Goal: Entertainment & Leisure: Consume media (video, audio)

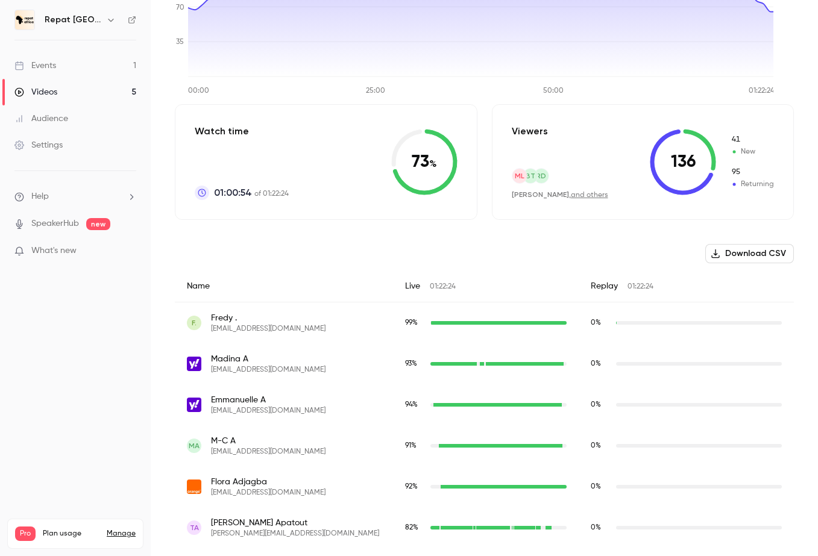
scroll to position [195, 0]
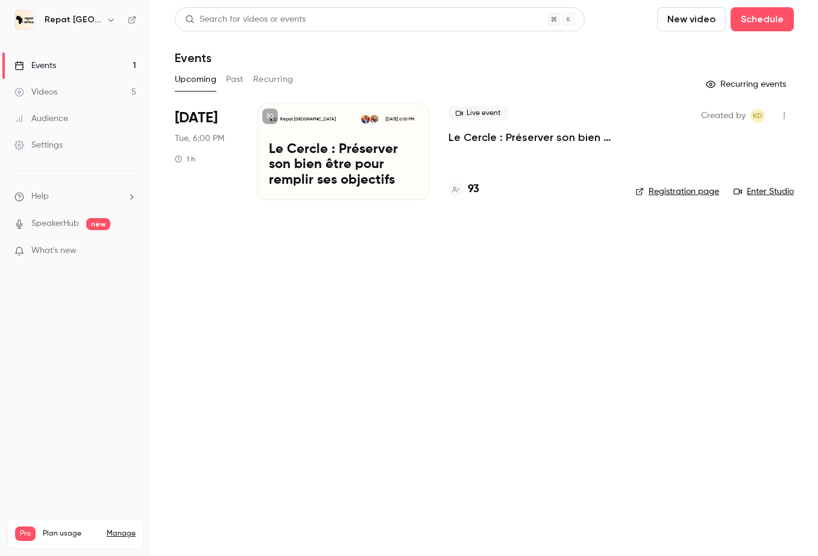
click at [239, 84] on button "Past" at bounding box center [234, 79] width 17 height 19
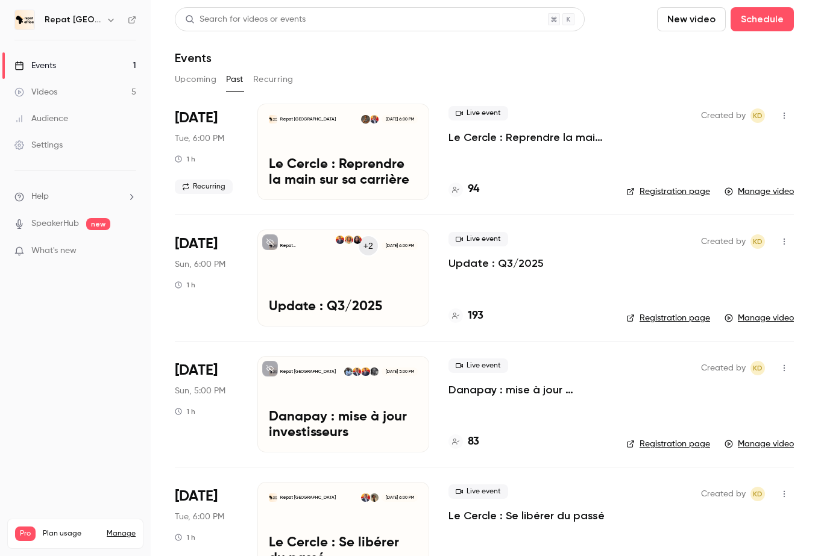
click at [346, 396] on div "Repat Africa Sep 28, 5:00 PM Danapay : mise à jour investisseurs" at bounding box center [343, 404] width 172 height 96
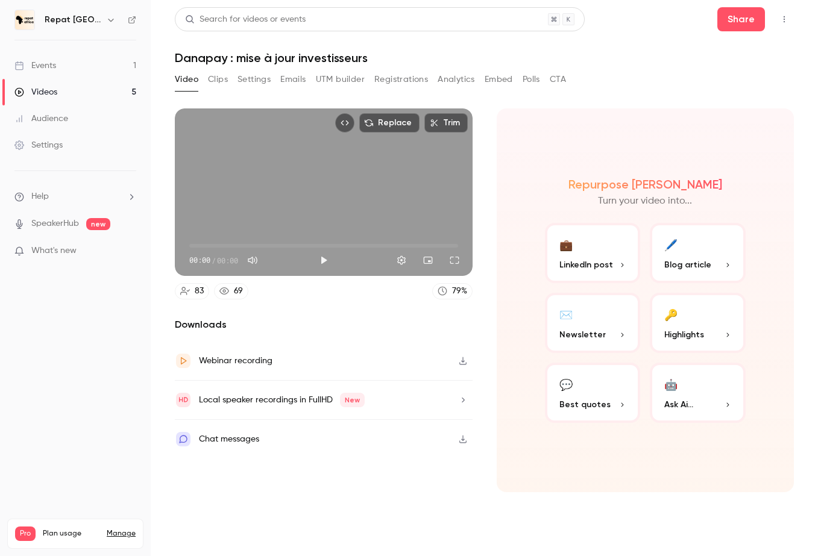
click at [431, 363] on div "Webinar recording" at bounding box center [324, 361] width 298 height 39
click at [323, 259] on button "Play" at bounding box center [324, 260] width 24 height 24
click at [430, 262] on button "Turn on miniplayer" at bounding box center [428, 260] width 24 height 24
type input "****"
click at [325, 258] on button "Play" at bounding box center [324, 260] width 24 height 24
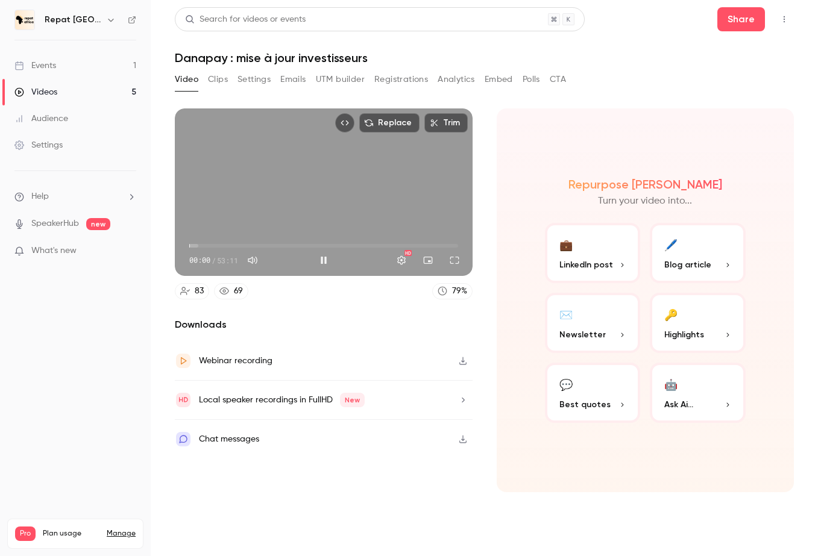
click at [287, 439] on div "Chat messages" at bounding box center [324, 439] width 298 height 39
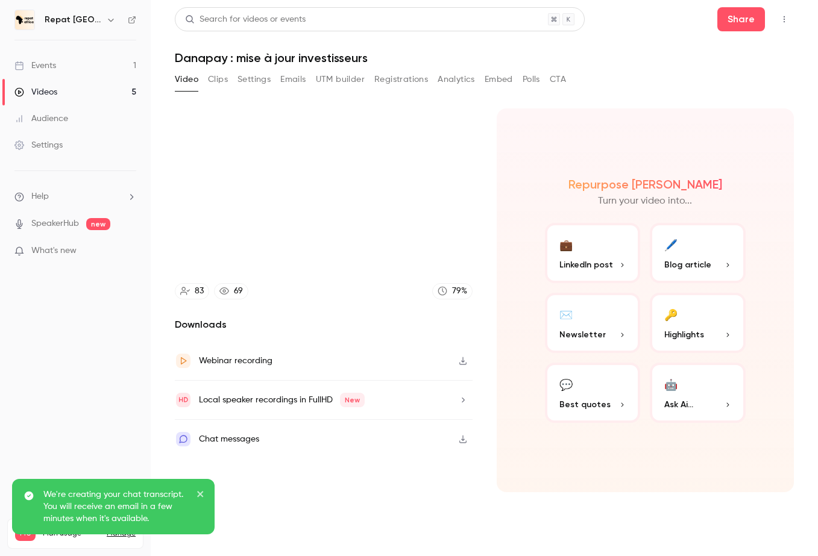
click at [199, 490] on icon "close" at bounding box center [200, 494] width 8 height 10
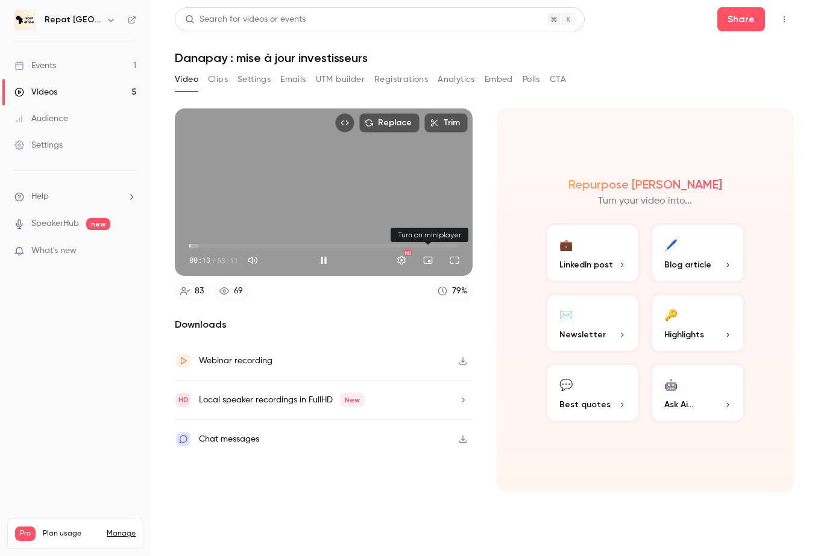
click at [420, 257] on button "Turn on miniplayer" at bounding box center [428, 260] width 24 height 24
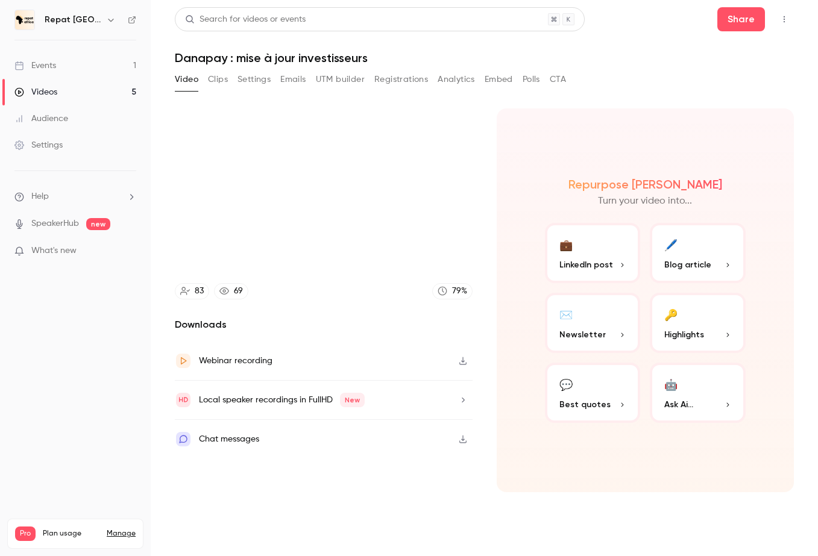
type input "****"
click at [446, 77] on button "Analytics" at bounding box center [455, 79] width 37 height 19
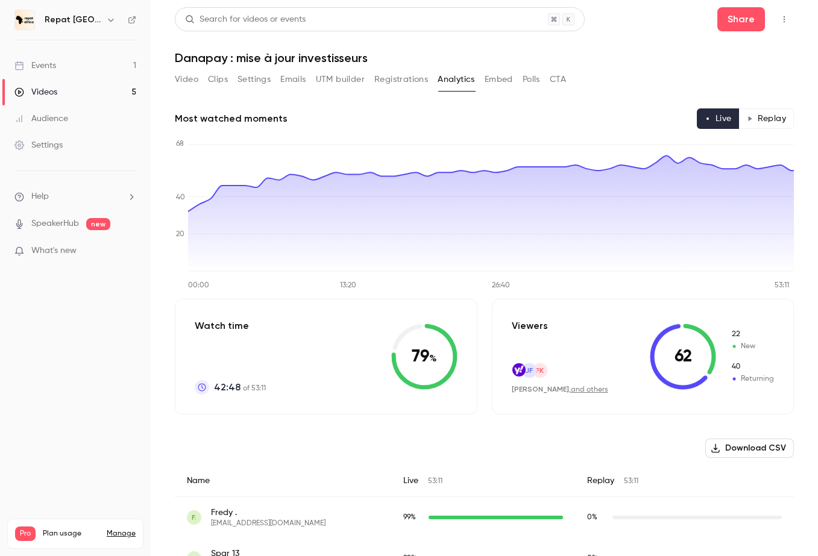
click at [172, 78] on main "Search for videos or events Share Danapay : mise à jour investisseurs Video Cli…" at bounding box center [484, 278] width 667 height 556
click at [192, 81] on button "Video" at bounding box center [186, 79] width 23 height 19
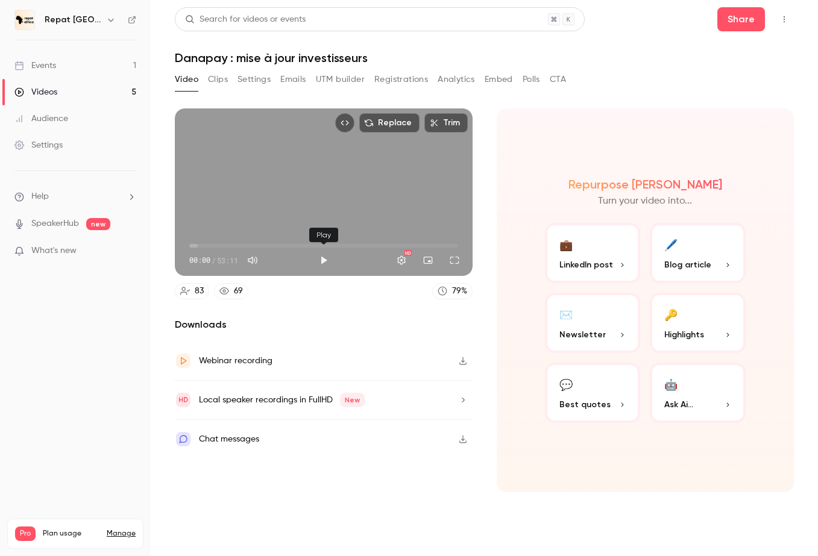
click at [323, 263] on button "Play" at bounding box center [324, 260] width 24 height 24
type input "***"
click at [259, 261] on button "Mute" at bounding box center [252, 260] width 24 height 24
type input "*"
type input "****"
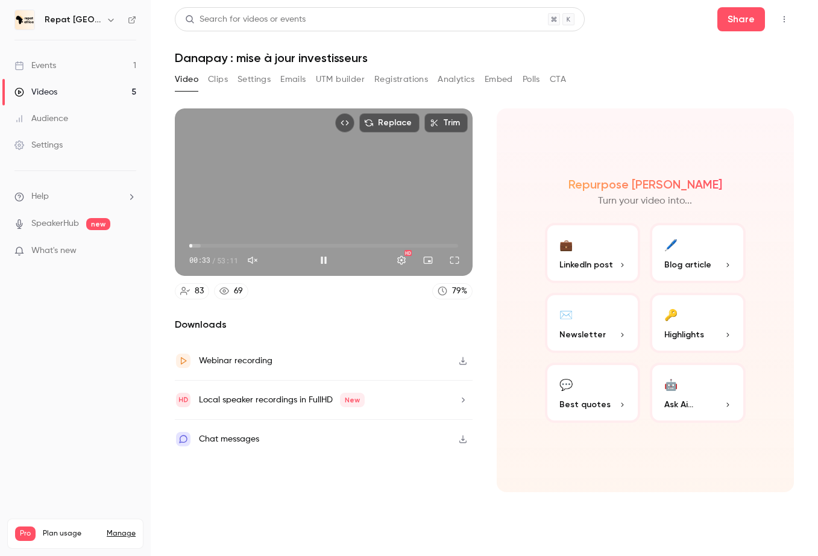
click at [260, 263] on button "Unmute" at bounding box center [252, 260] width 24 height 24
type input "***"
drag, startPoint x: 196, startPoint y: 245, endPoint x: 213, endPoint y: 245, distance: 16.3
click at [213, 245] on span "04:39" at bounding box center [213, 246] width 4 height 4
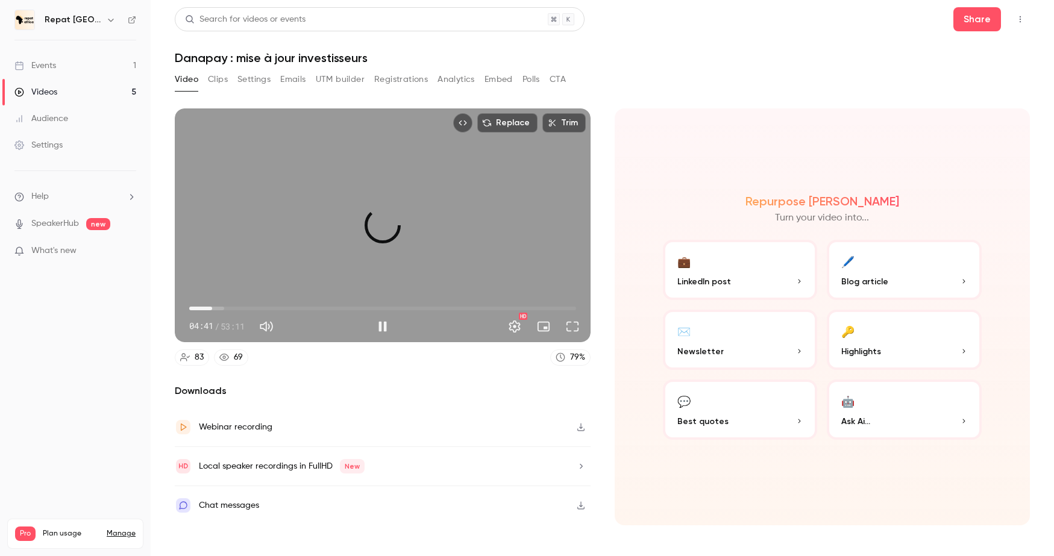
click at [212, 305] on span "03:09" at bounding box center [382, 308] width 387 height 19
click at [517, 328] on button "Settings" at bounding box center [515, 327] width 24 height 24
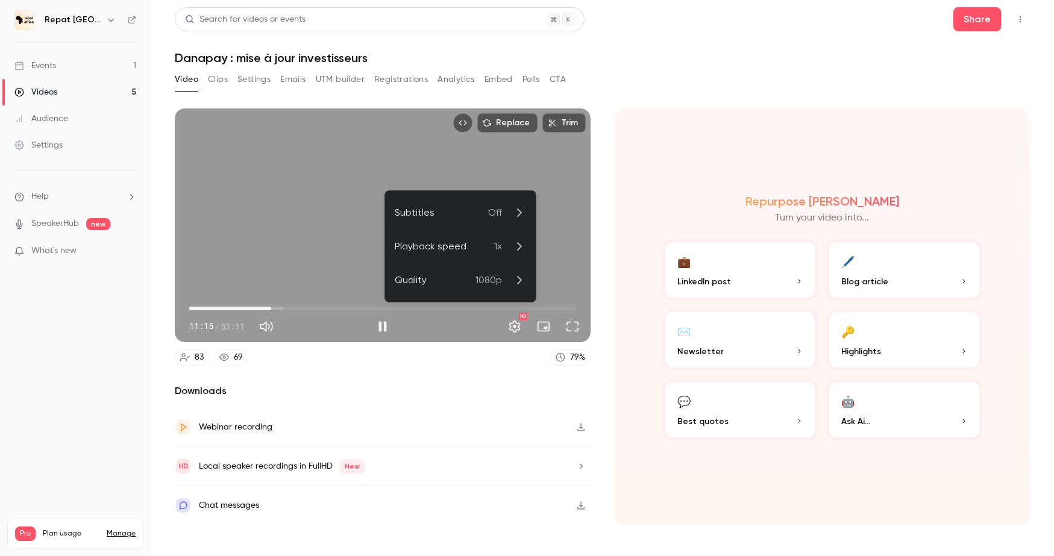
click at [501, 243] on span "1x" at bounding box center [498, 246] width 8 height 14
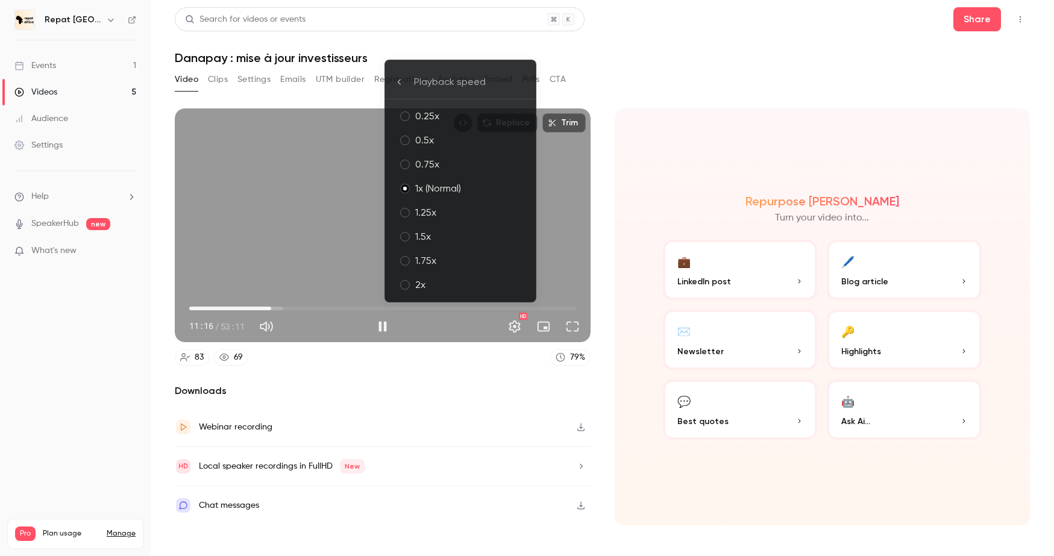
click at [460, 278] on div "2x" at bounding box center [470, 285] width 111 height 14
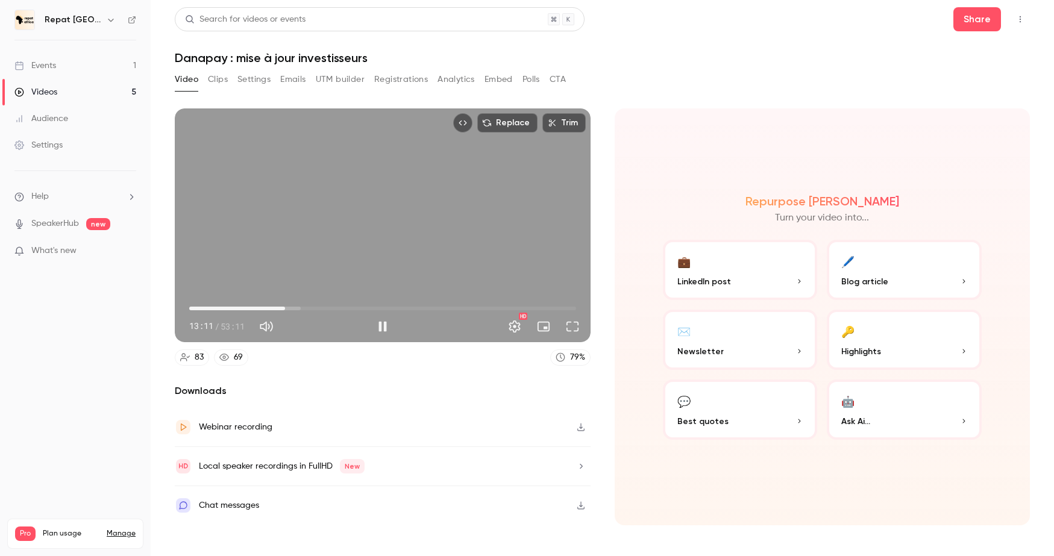
click at [285, 307] on span "13:11" at bounding box center [285, 309] width 4 height 4
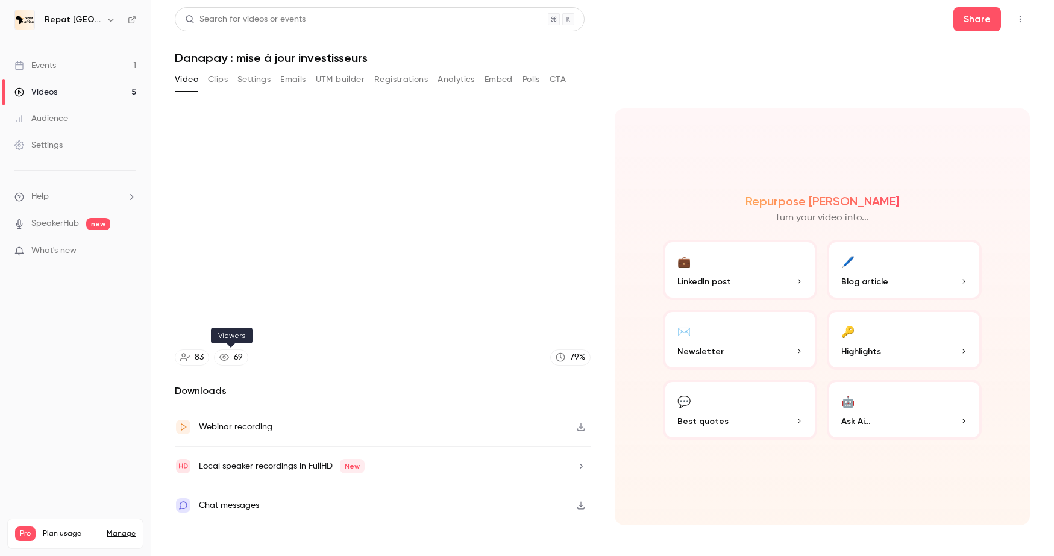
type input "*****"
click at [226, 359] on icon at bounding box center [224, 357] width 10 height 10
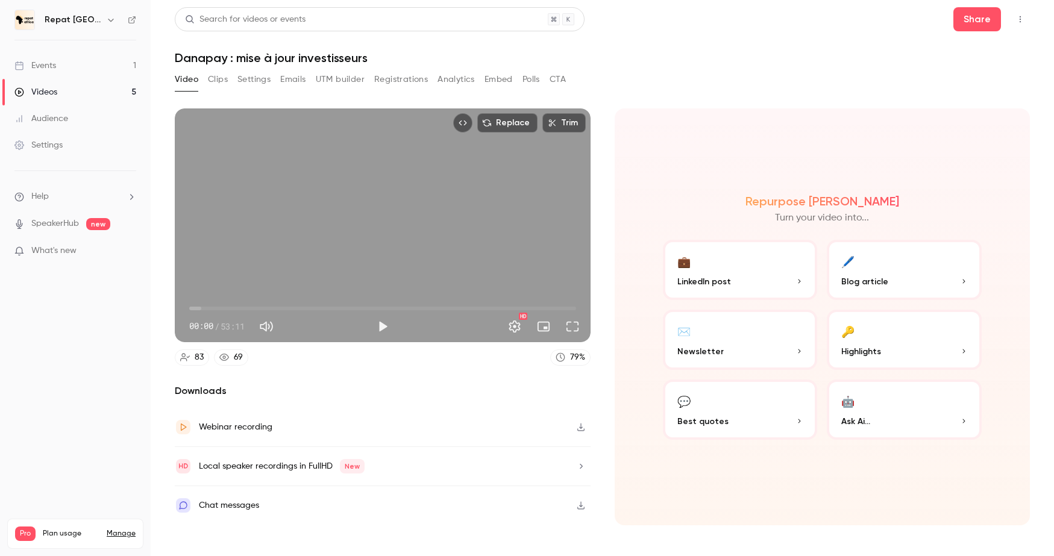
click at [268, 302] on span "00:00" at bounding box center [382, 308] width 387 height 19
click at [259, 305] on span "10:46" at bounding box center [382, 308] width 387 height 19
click at [390, 334] on button "Play" at bounding box center [383, 327] width 24 height 24
click at [276, 305] on span "11:56" at bounding box center [382, 308] width 387 height 19
click at [286, 305] on span "13:16" at bounding box center [382, 308] width 387 height 19
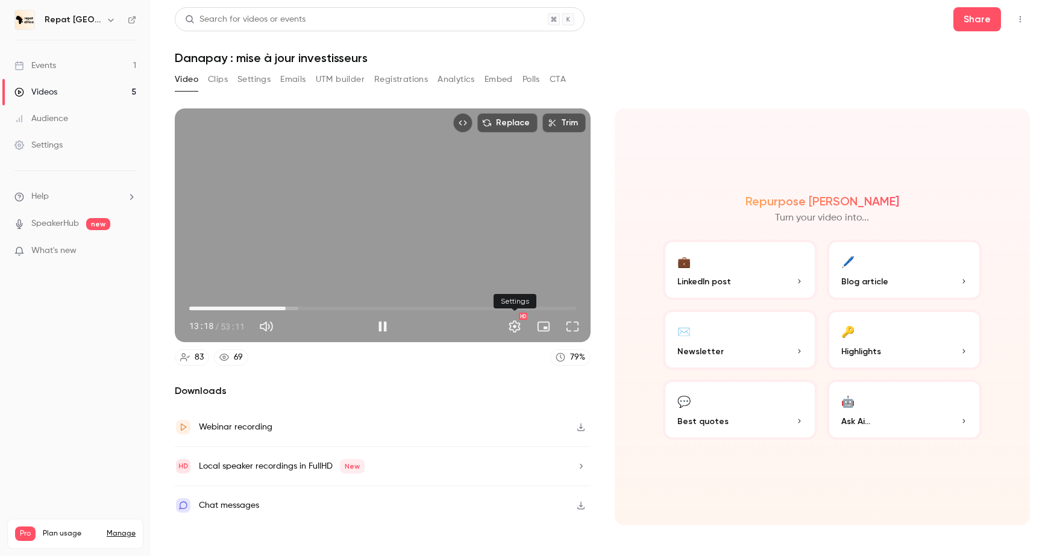
click at [521, 325] on button "Settings" at bounding box center [515, 327] width 24 height 24
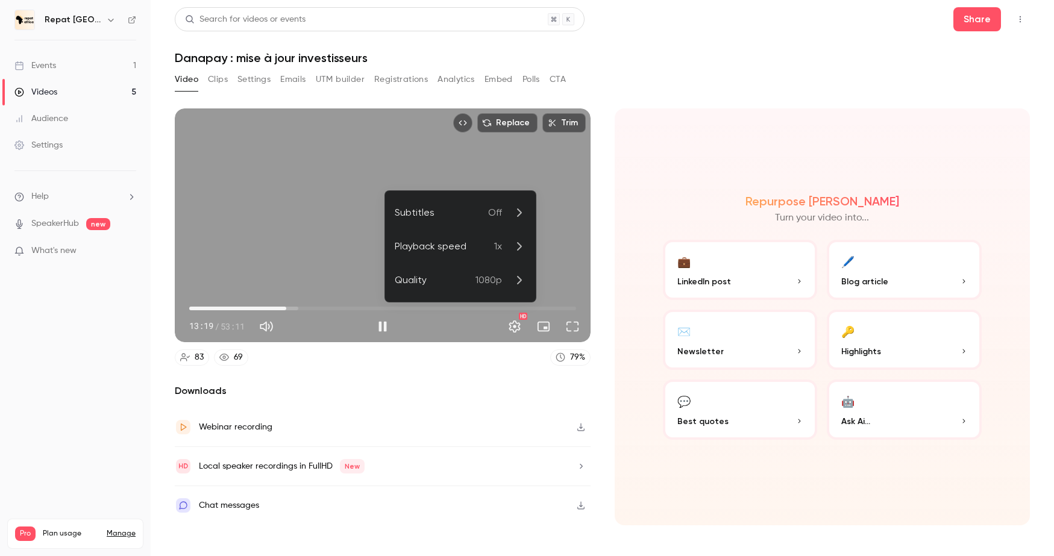
click at [509, 243] on p "1x" at bounding box center [510, 246] width 32 height 14
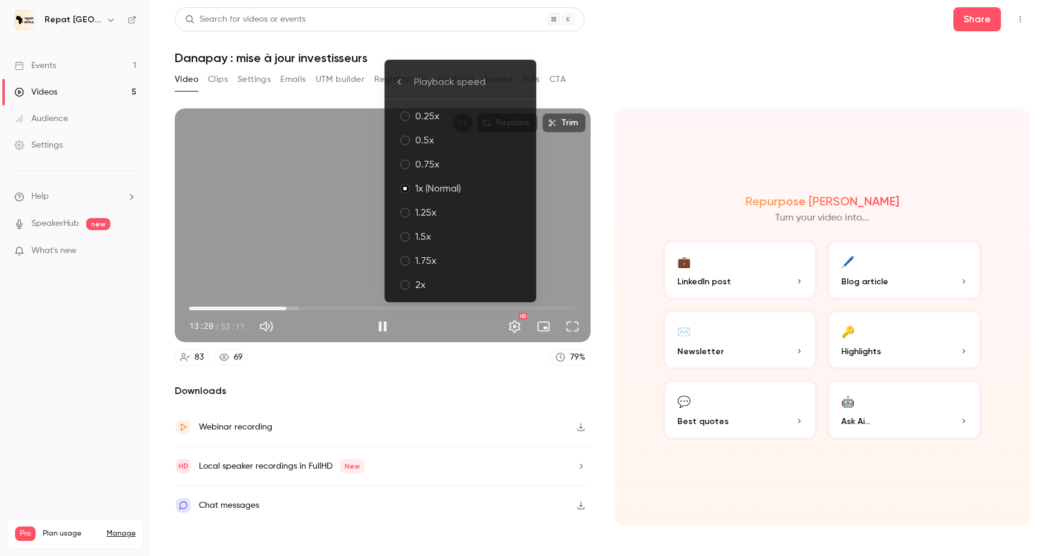
click at [494, 250] on li "1.75x" at bounding box center [460, 261] width 151 height 24
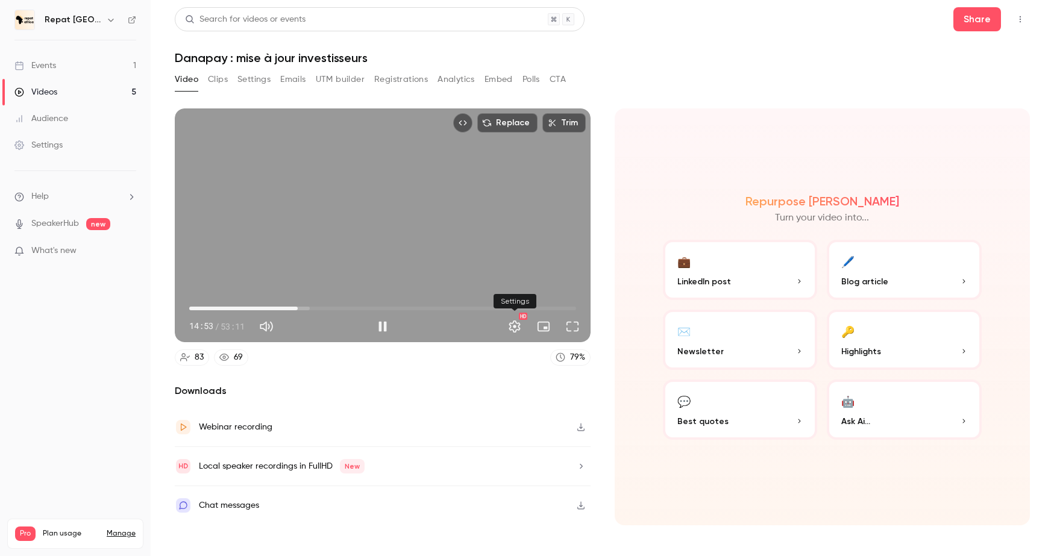
click at [506, 330] on button "Settings" at bounding box center [515, 327] width 24 height 24
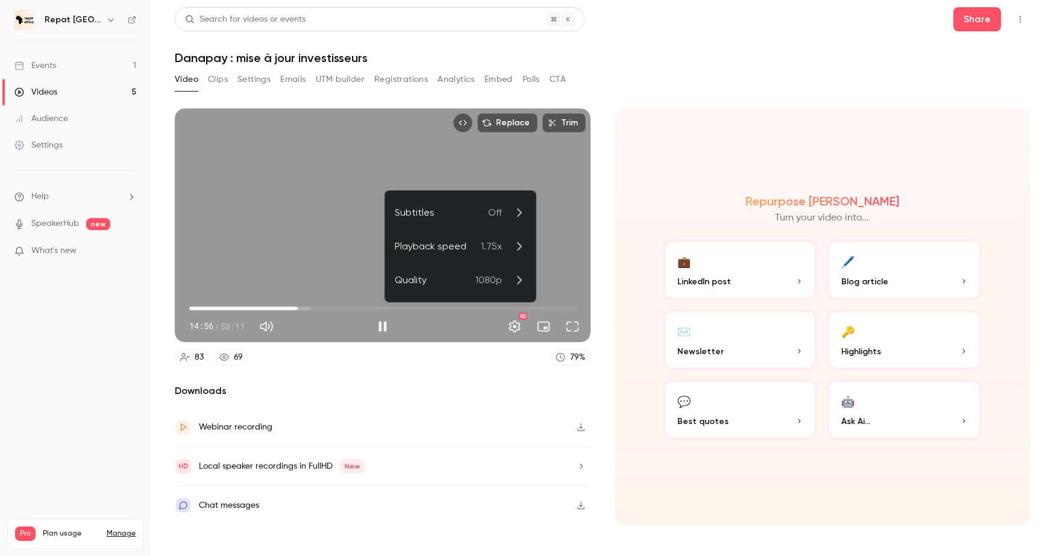
click at [518, 245] on icon at bounding box center [519, 246] width 14 height 14
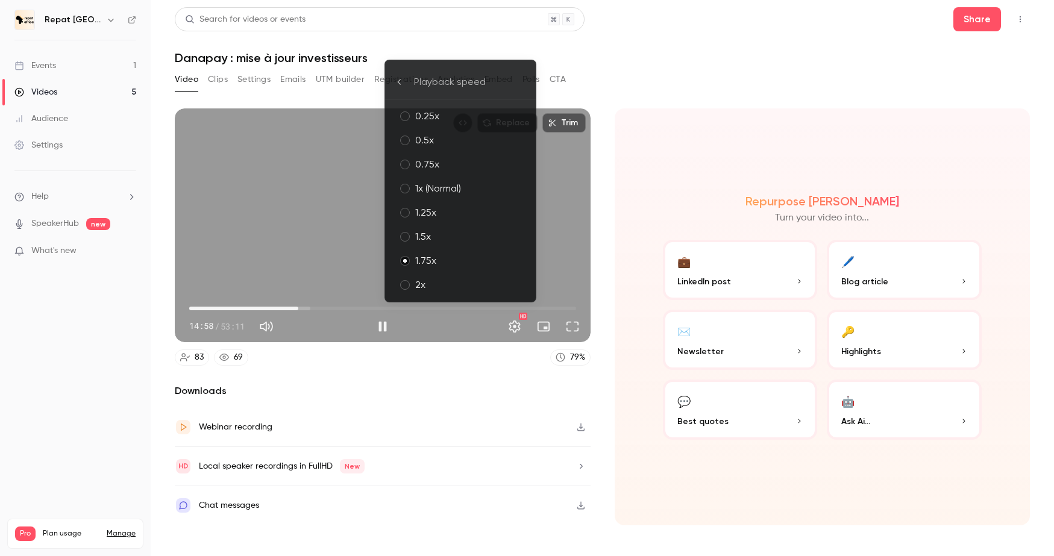
click at [484, 288] on div "2x" at bounding box center [470, 285] width 111 height 14
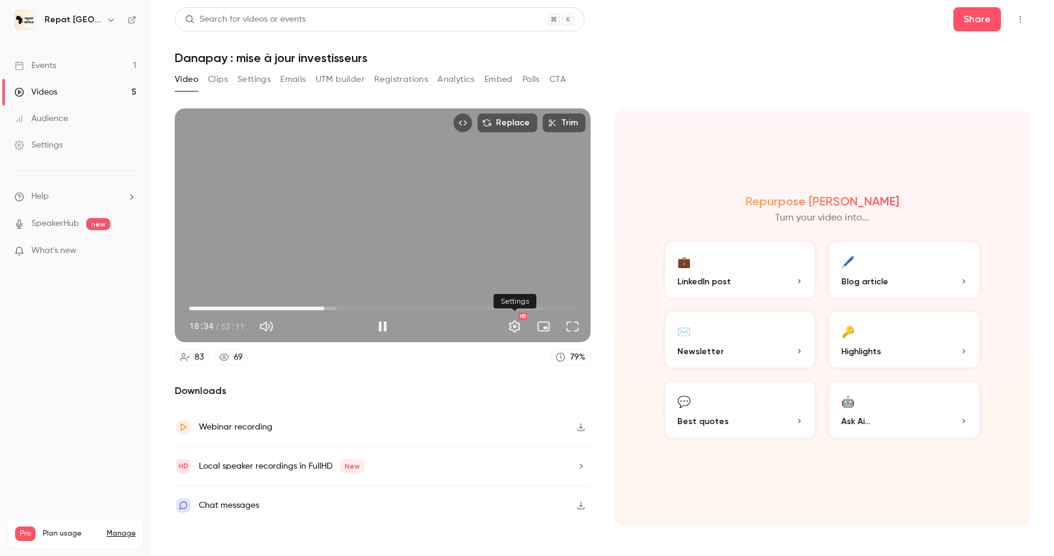
click at [513, 331] on button "Settings" at bounding box center [515, 327] width 24 height 24
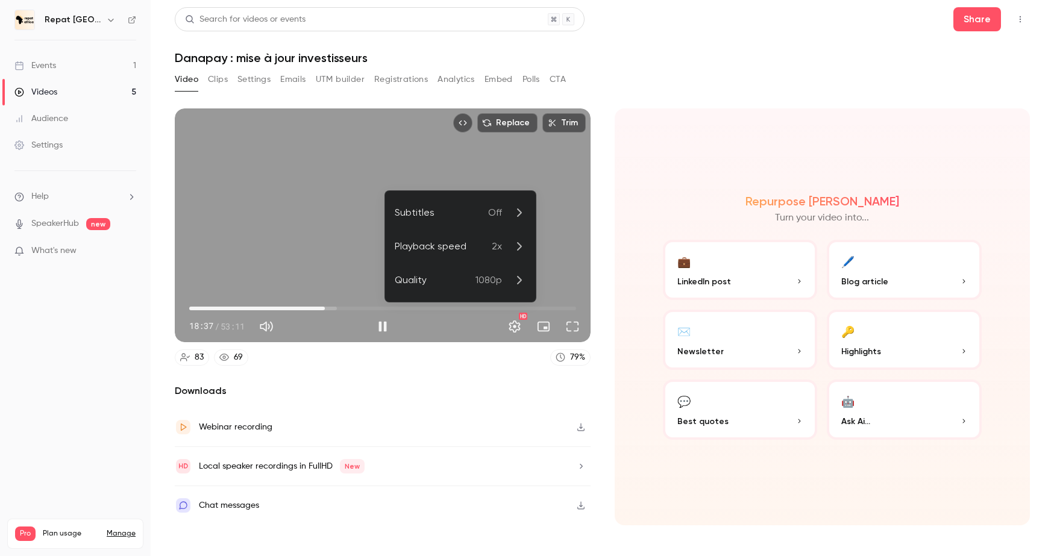
click at [513, 252] on icon at bounding box center [519, 246] width 14 height 14
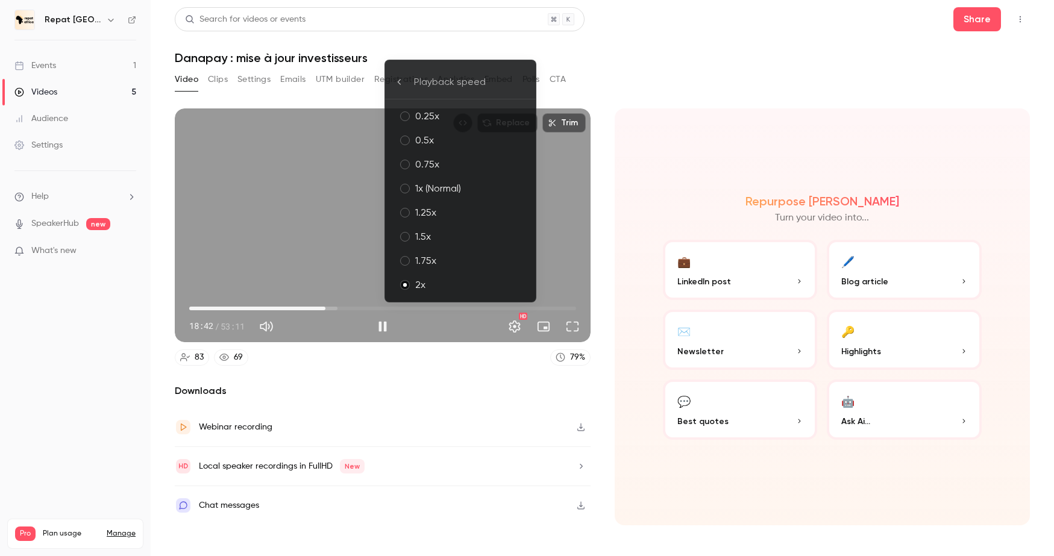
click at [480, 234] on div "1.5x" at bounding box center [470, 237] width 111 height 14
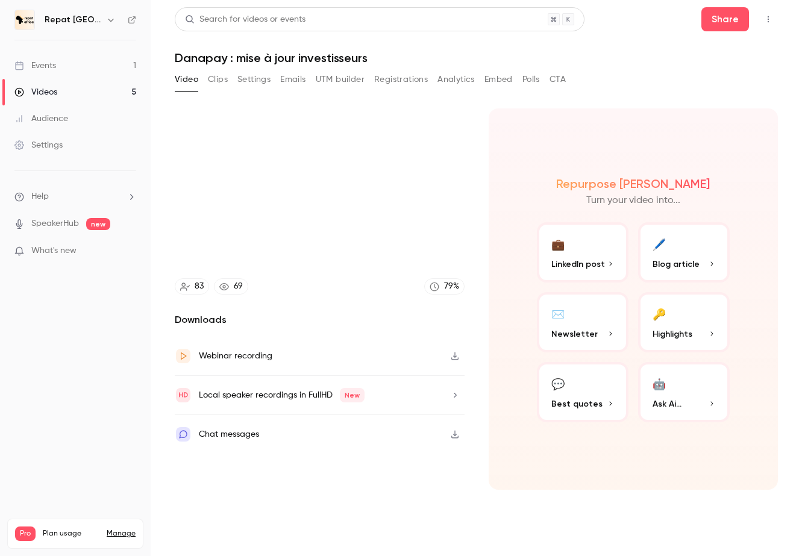
type input "******"
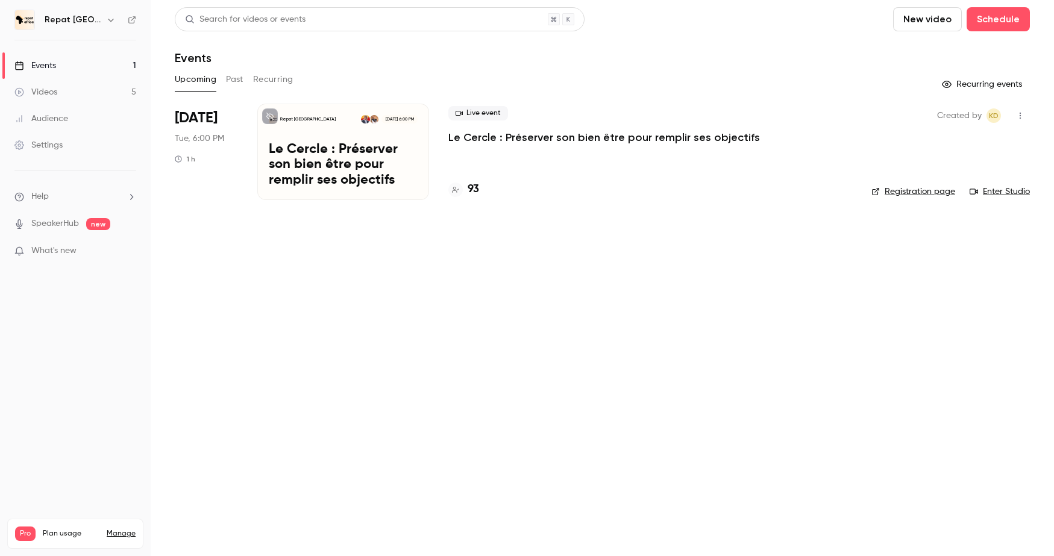
click at [247, 80] on div "Upcoming Past Recurring" at bounding box center [602, 79] width 855 height 19
click at [236, 80] on button "Past" at bounding box center [234, 79] width 17 height 19
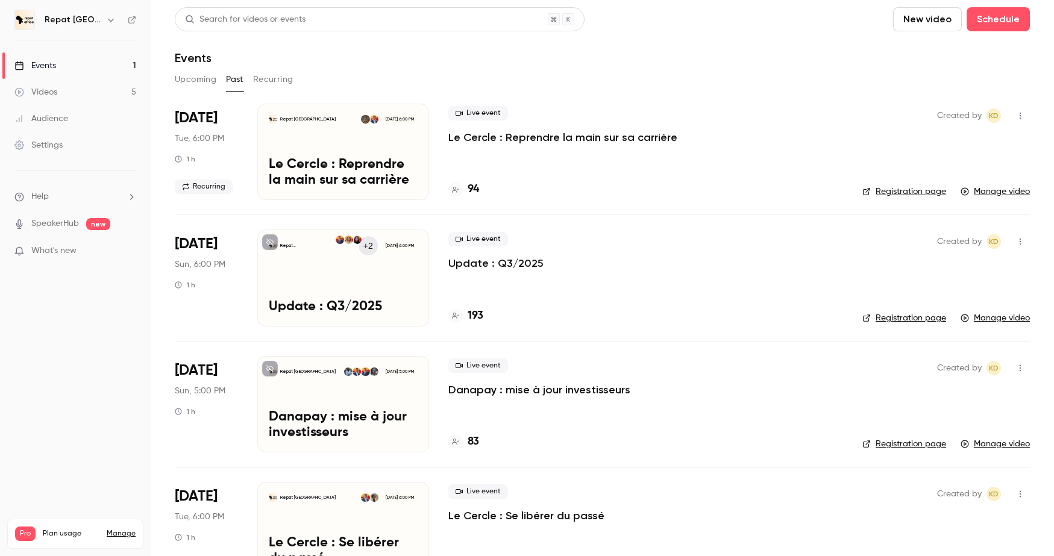
click at [461, 398] on div "Live event Danapay : mise à jour investisseurs 83" at bounding box center [645, 404] width 395 height 96
click at [415, 403] on div "Repat Africa Sep 28, 5:00 PM Danapay : mise à jour investisseurs" at bounding box center [343, 404] width 172 height 96
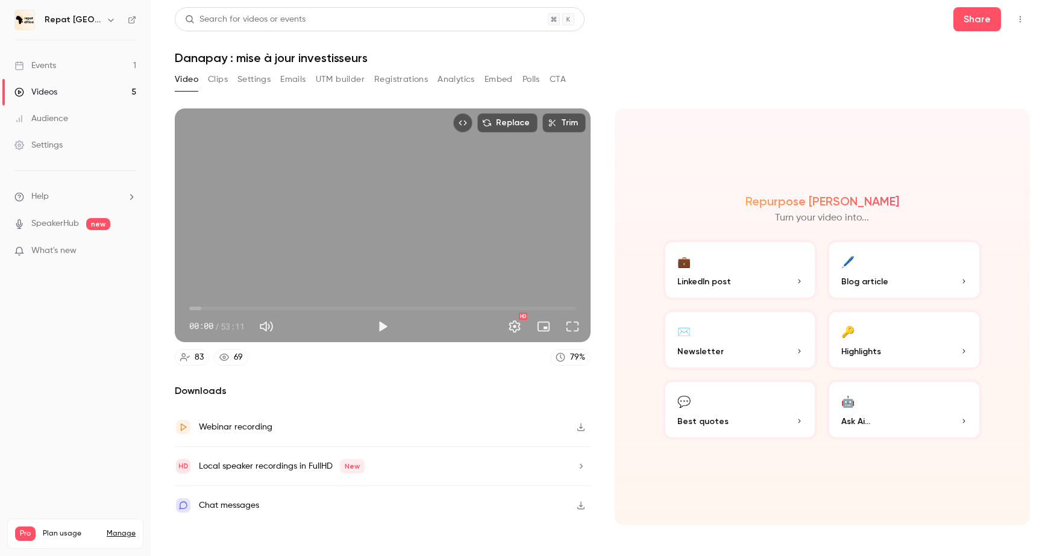
click at [460, 84] on button "Analytics" at bounding box center [455, 79] width 37 height 19
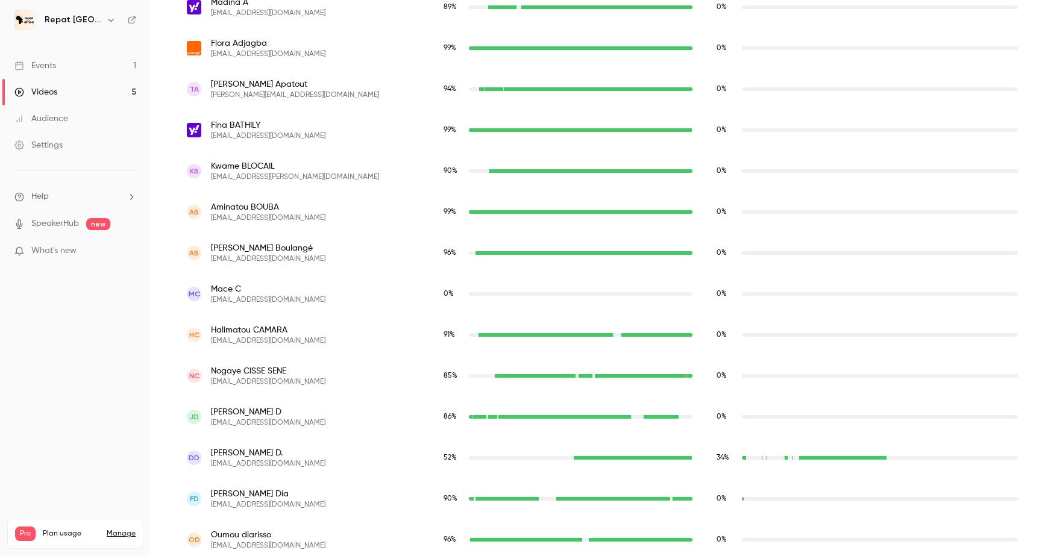
scroll to position [634, 0]
click at [101, 392] on nav "Repat Africa Events 1 Videos 5 Audience Settings Help SpeakerHub new What's new…" at bounding box center [75, 278] width 151 height 556
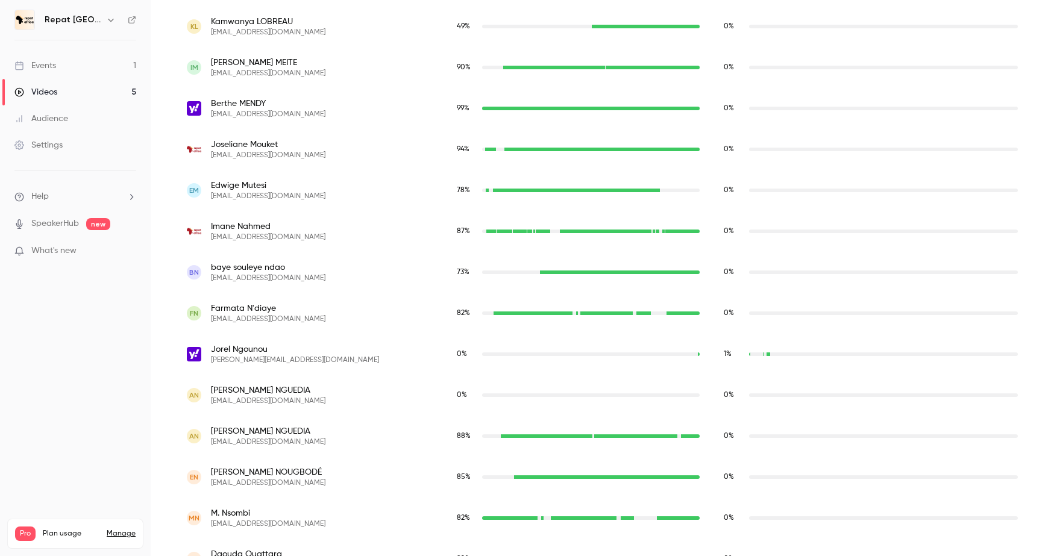
scroll to position [2368, 0]
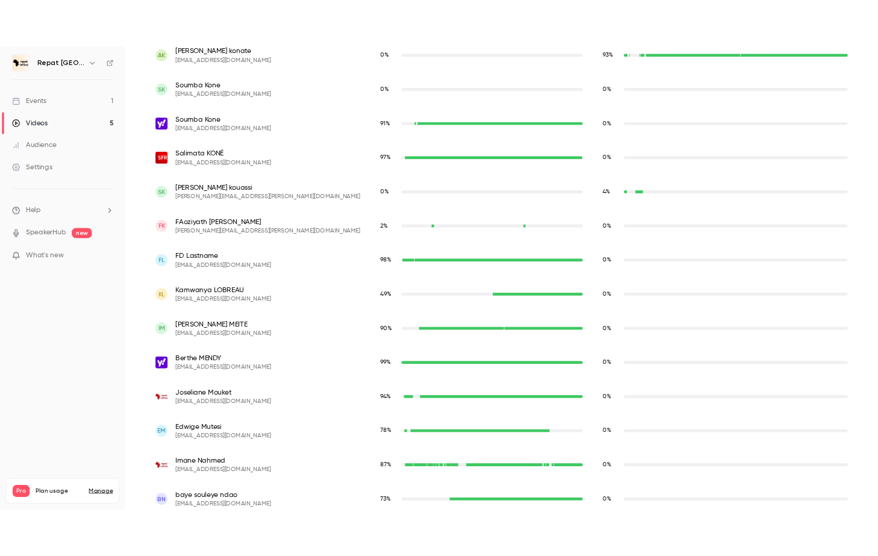
scroll to position [2106, 0]
